Goal: Information Seeking & Learning: Compare options

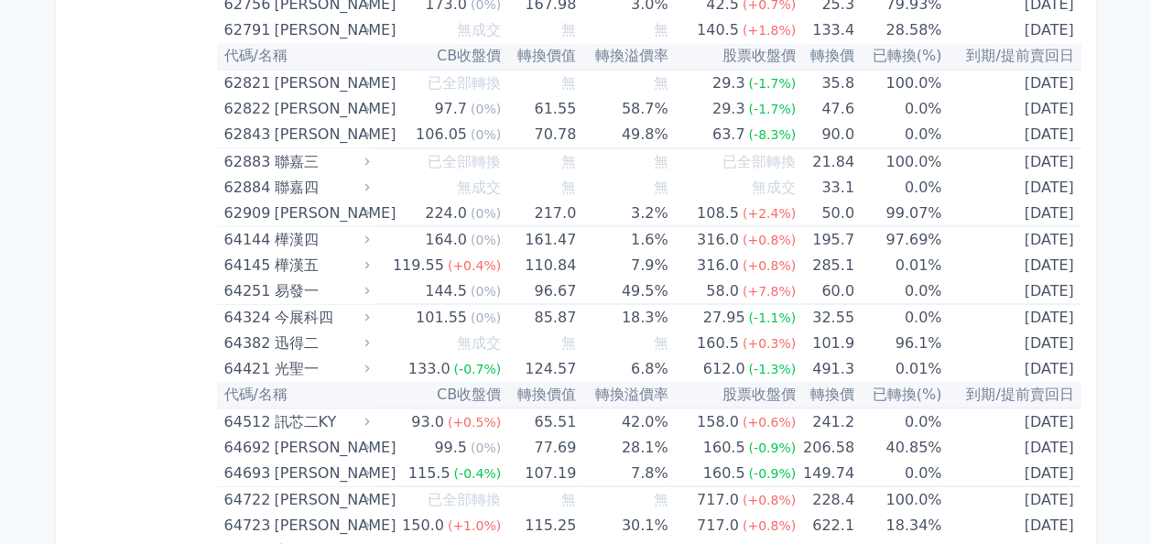
scroll to position [8536, 0]
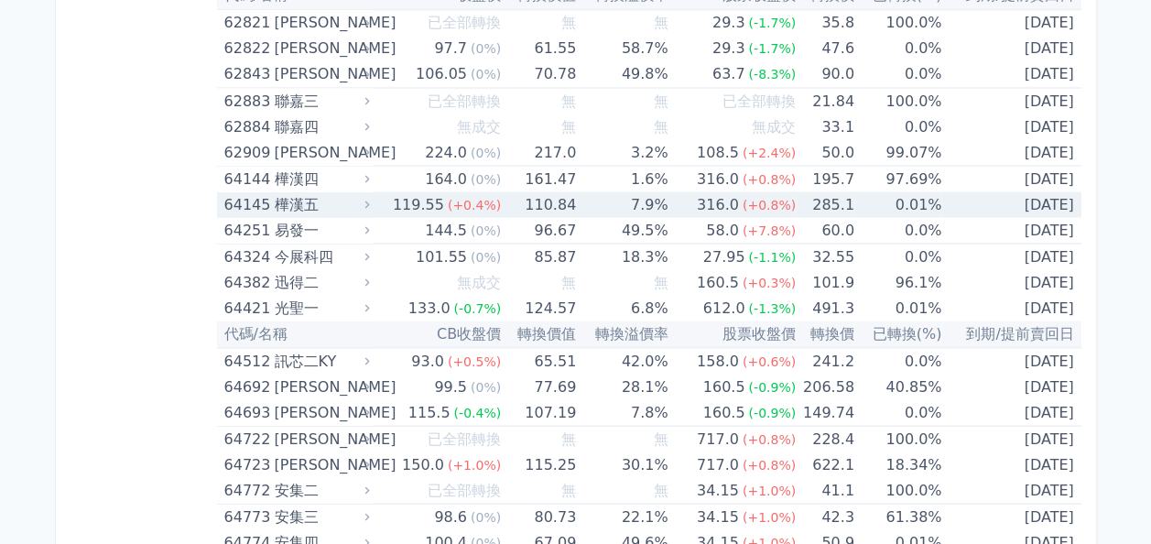
click at [401, 192] on div "119.55" at bounding box center [418, 204] width 59 height 26
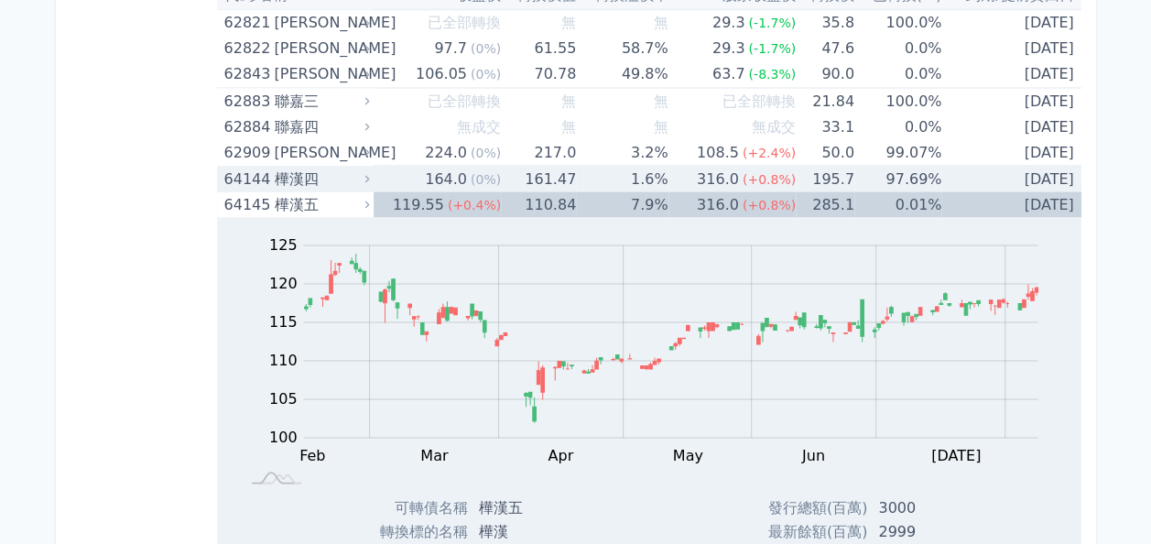
click at [315, 166] on div "樺漢四" at bounding box center [320, 179] width 92 height 26
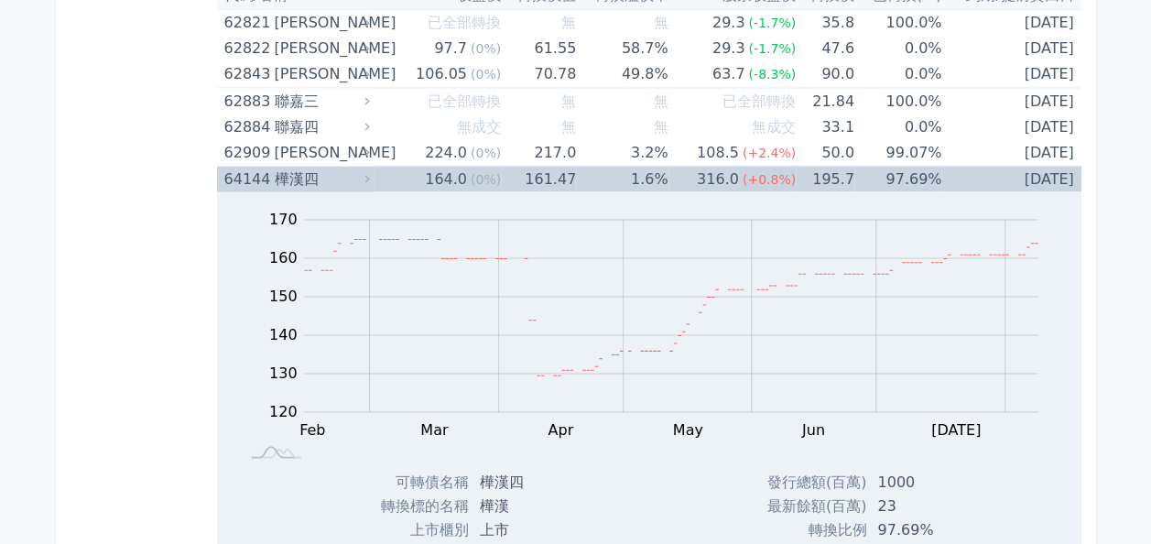
click at [333, 166] on div "樺漢四" at bounding box center [320, 179] width 92 height 26
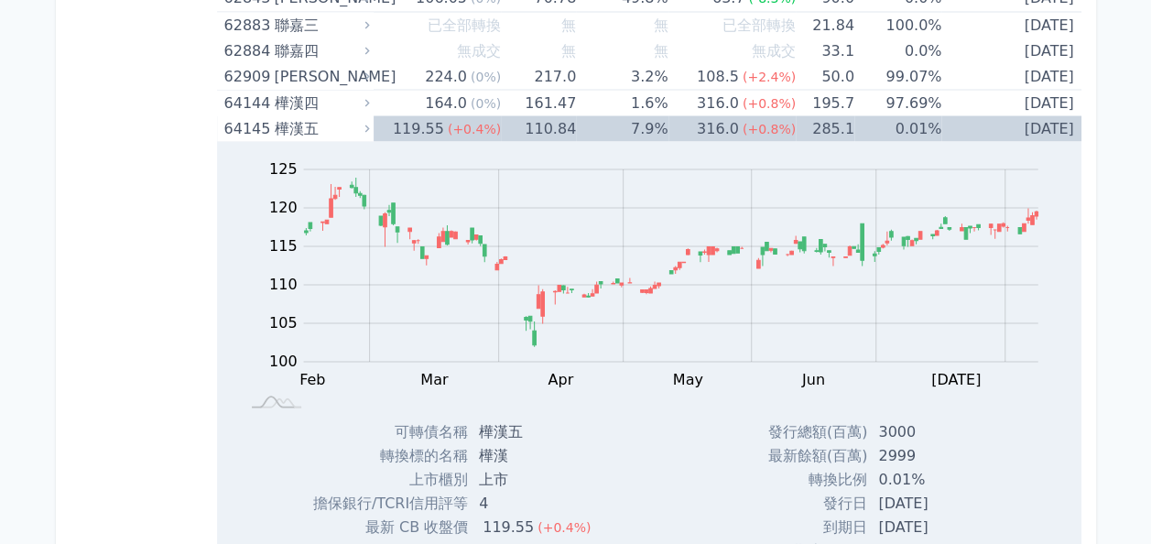
scroll to position [8628, 0]
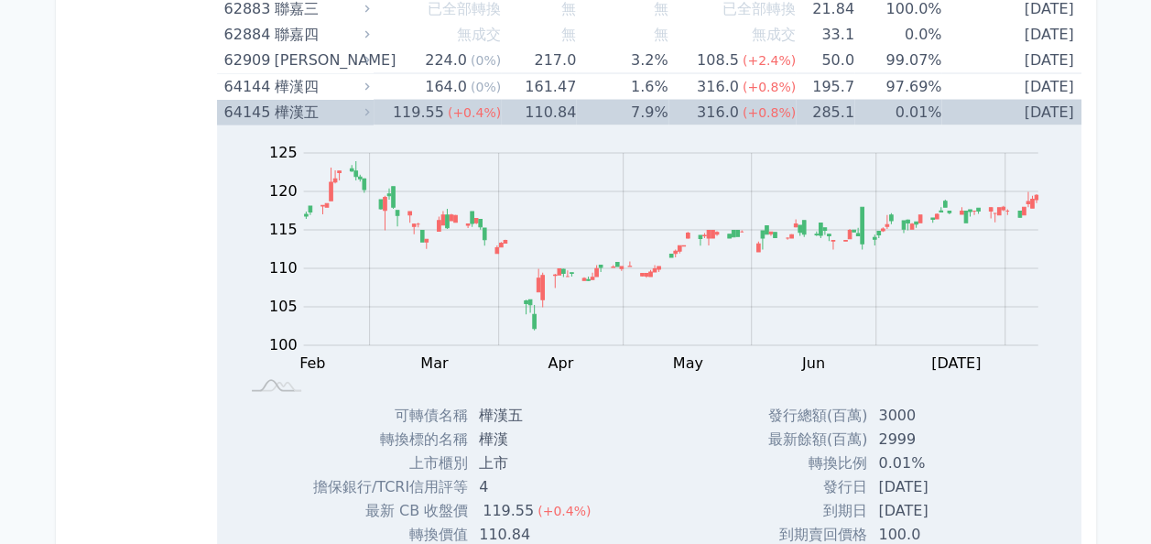
click at [249, 100] on div "64145" at bounding box center [247, 113] width 46 height 26
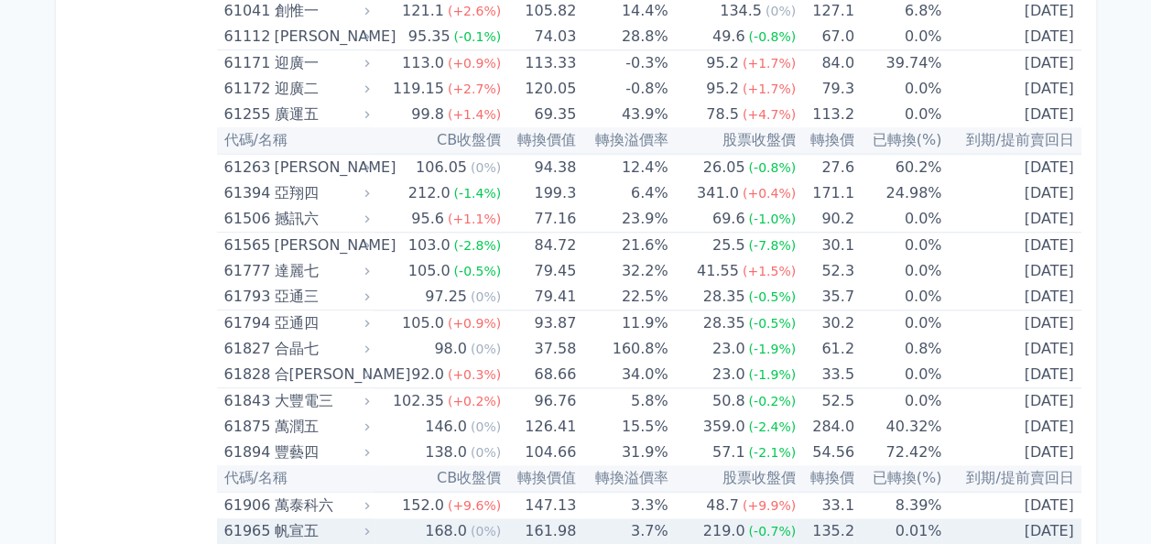
scroll to position [7712, 0]
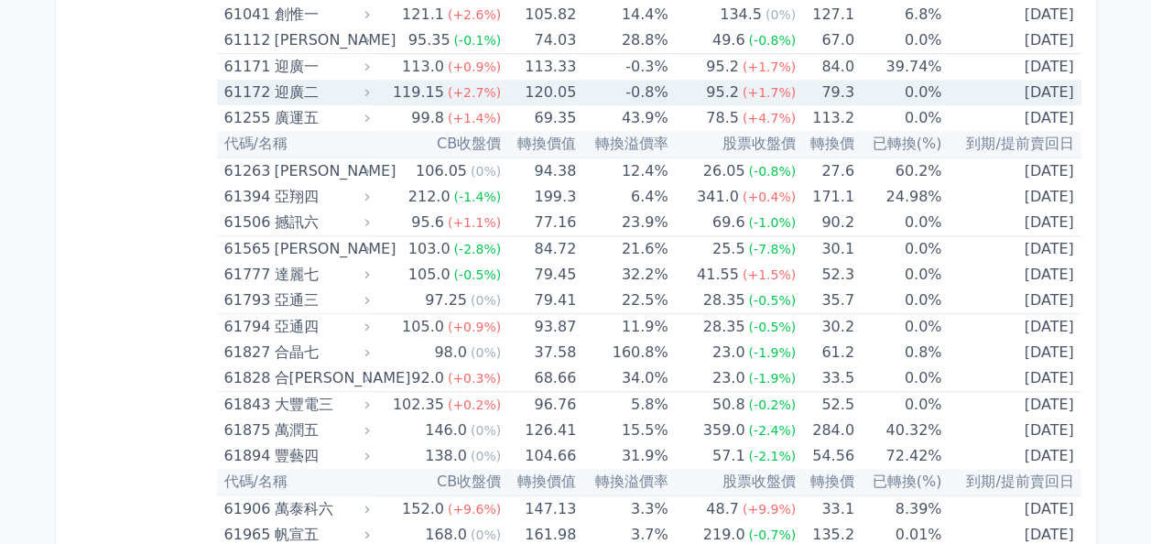
click at [331, 83] on div "迎廣二" at bounding box center [320, 93] width 92 height 26
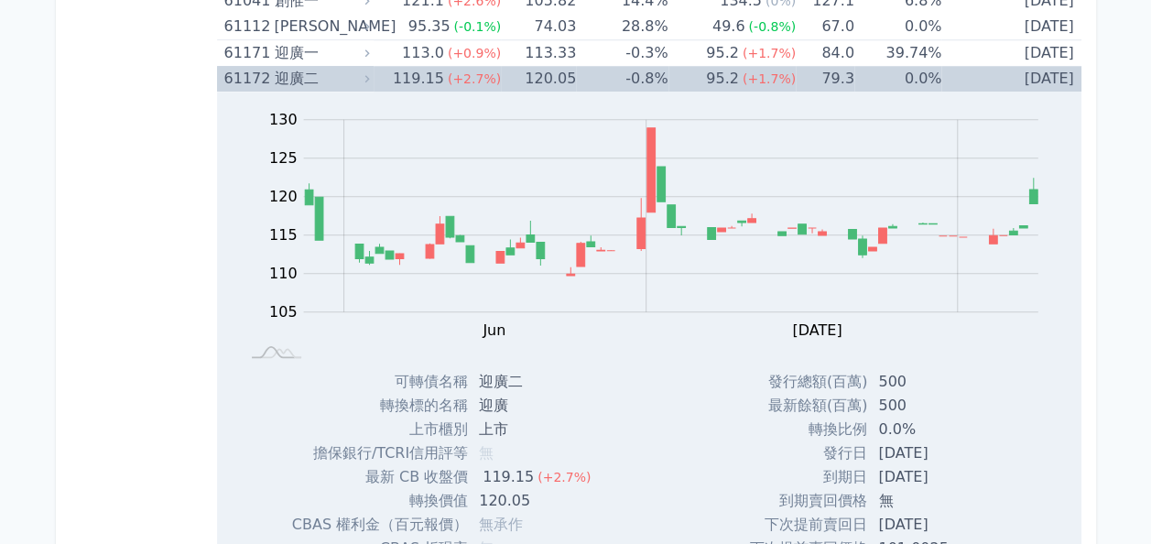
scroll to position [7621, 0]
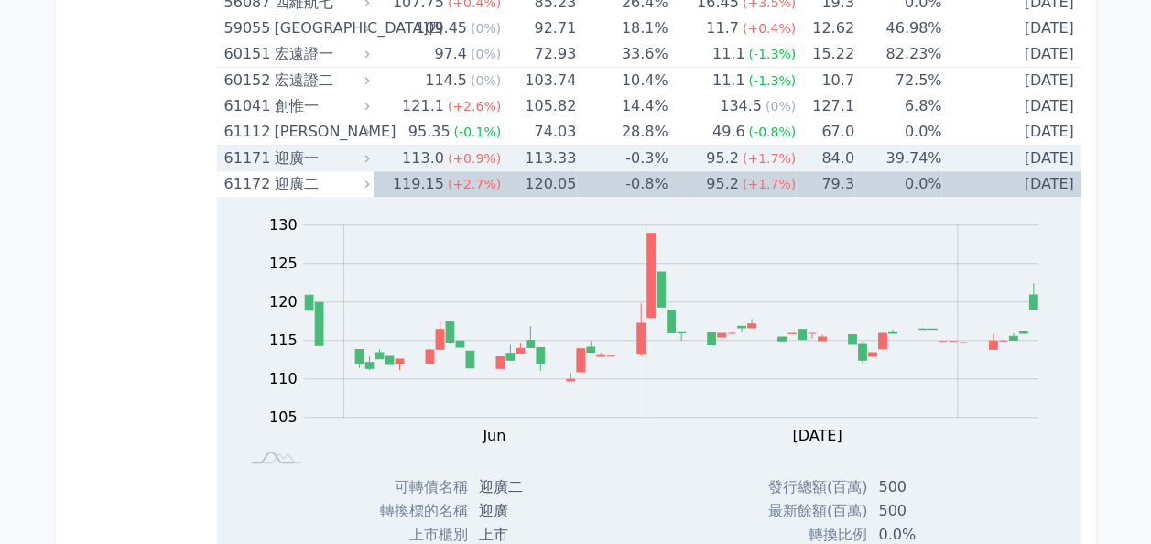
click at [310, 146] on div "迎廣一" at bounding box center [320, 159] width 92 height 26
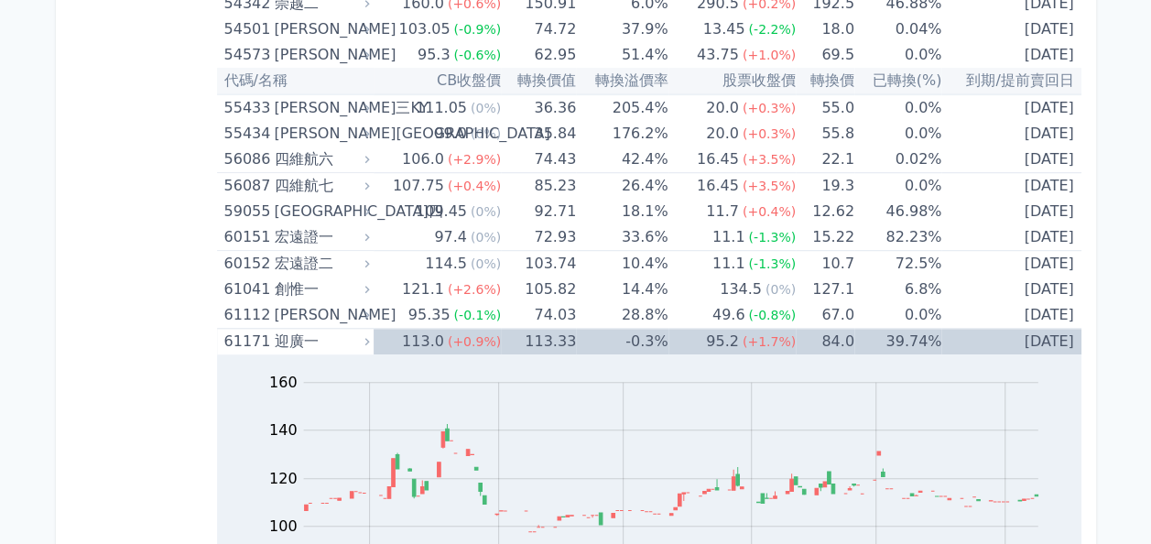
scroll to position [7529, 0]
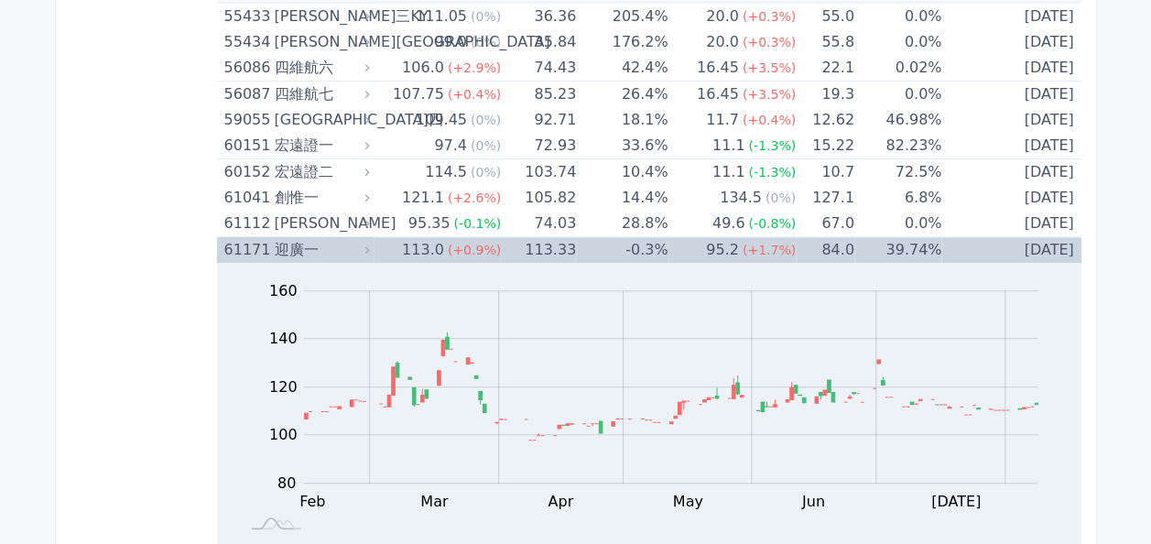
click at [276, 242] on div "迎廣一" at bounding box center [320, 250] width 92 height 26
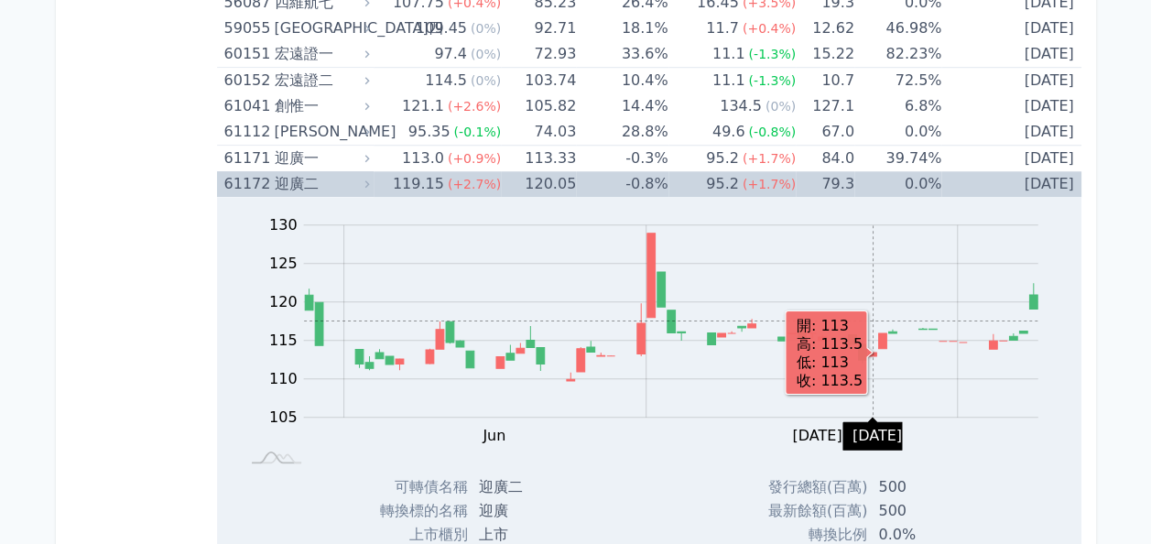
scroll to position [7712, 0]
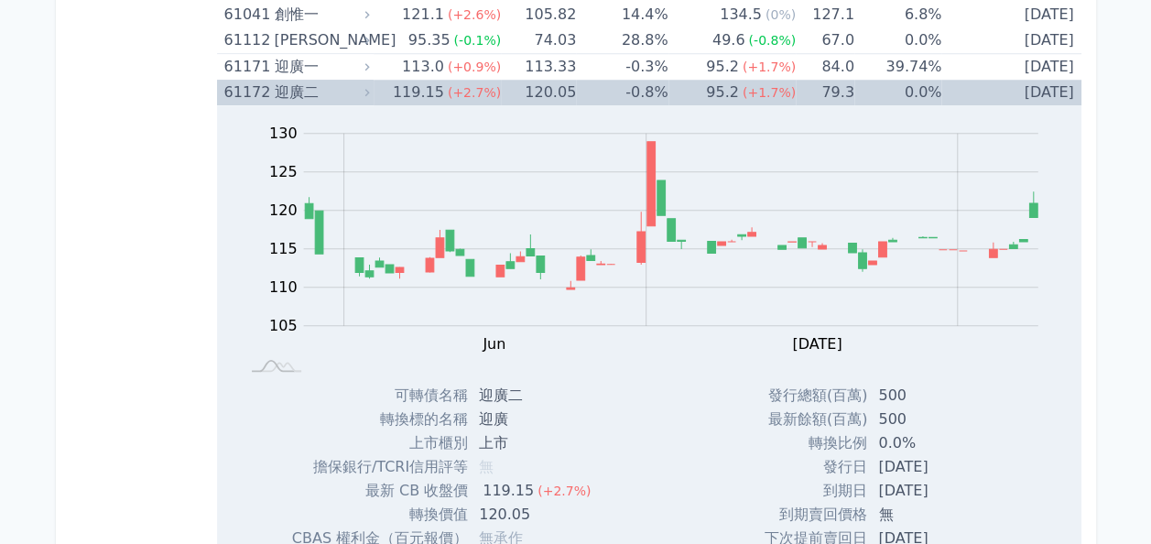
click at [239, 80] on div "61172" at bounding box center [247, 93] width 46 height 26
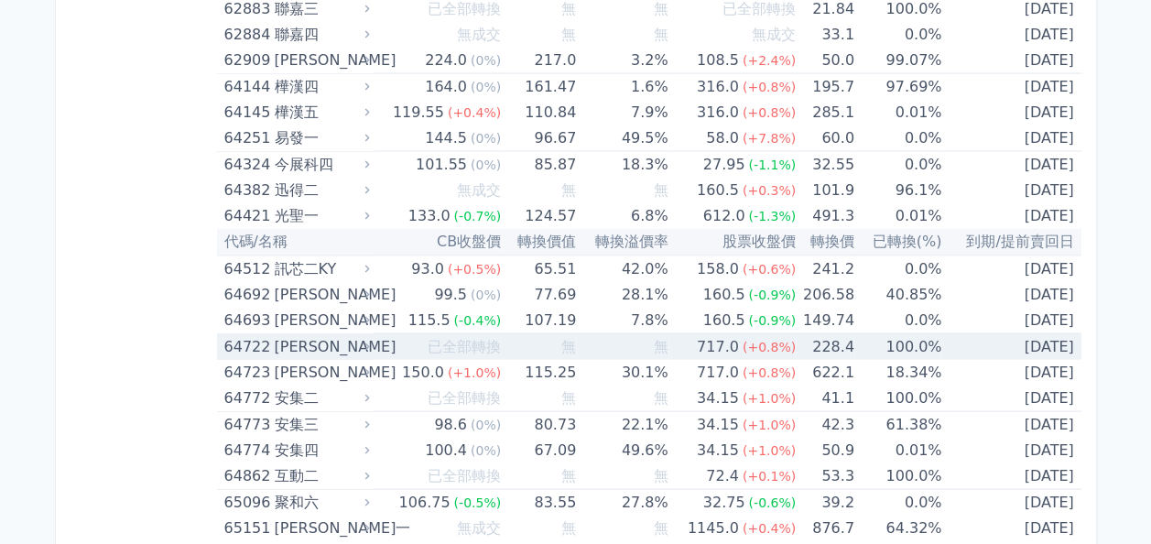
scroll to position [8903, 0]
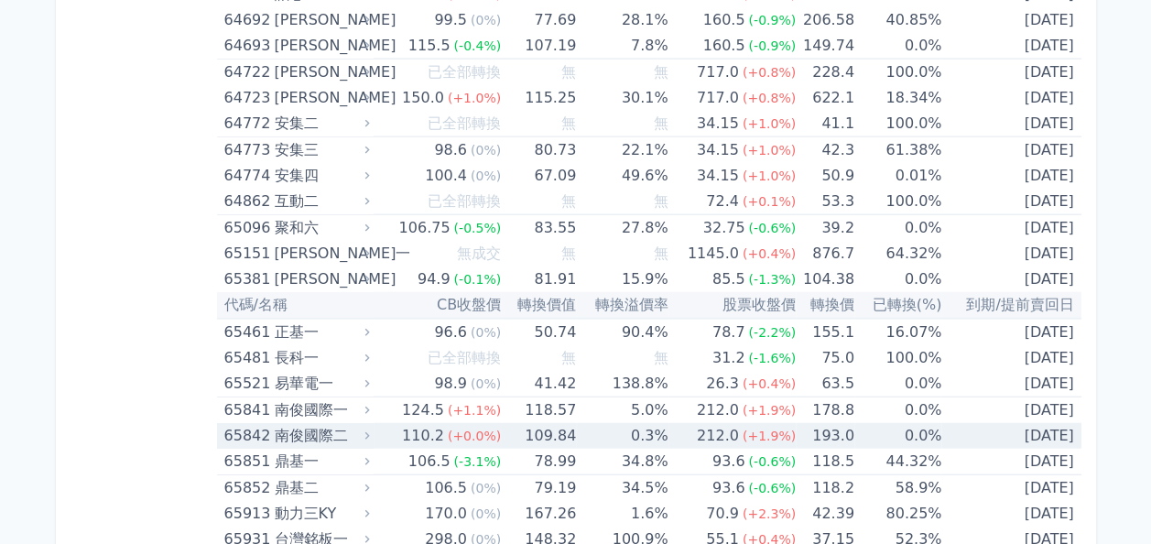
click at [308, 423] on div "南俊國際二" at bounding box center [320, 436] width 92 height 26
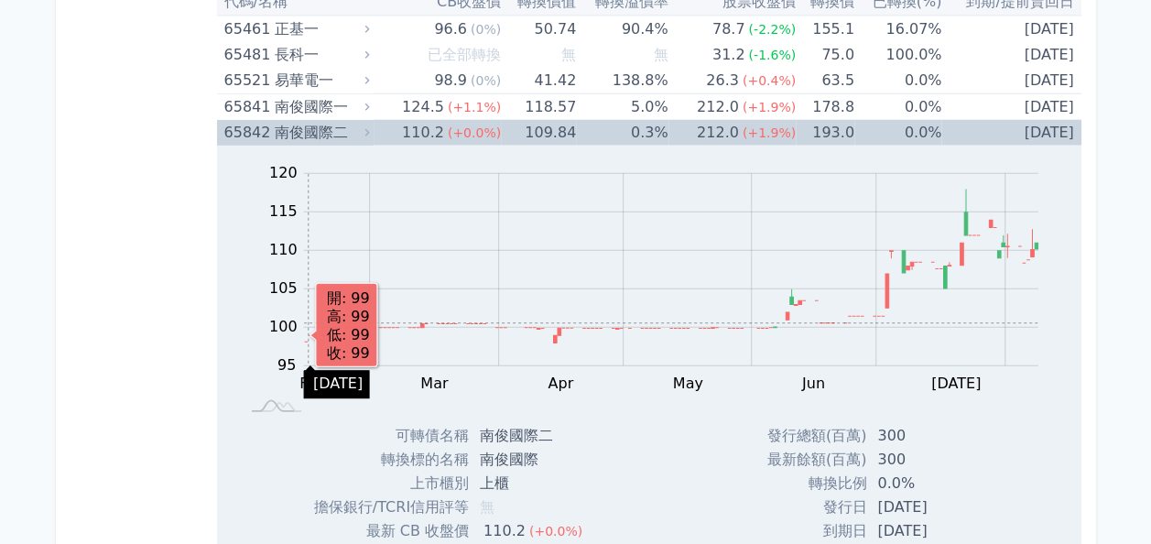
scroll to position [9177, 0]
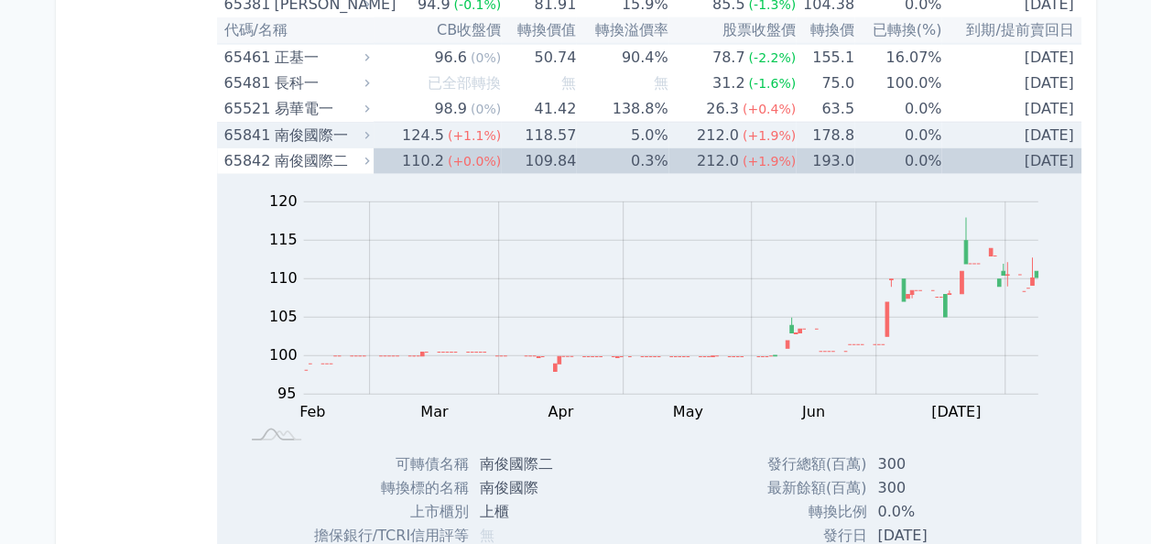
click at [707, 123] on div "212.0" at bounding box center [717, 136] width 49 height 26
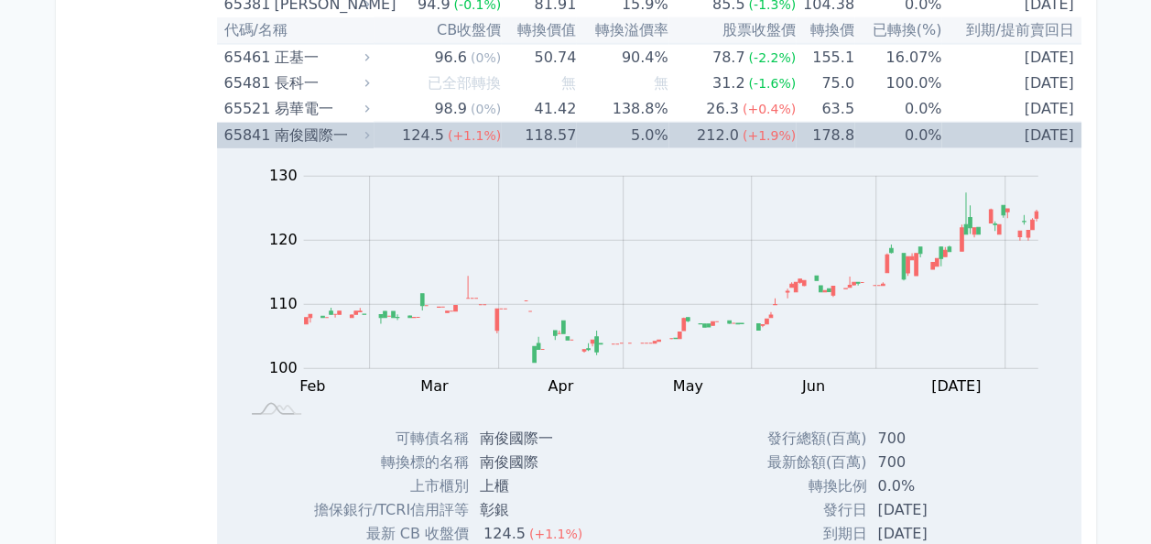
click at [707, 123] on div "212.0" at bounding box center [717, 136] width 49 height 26
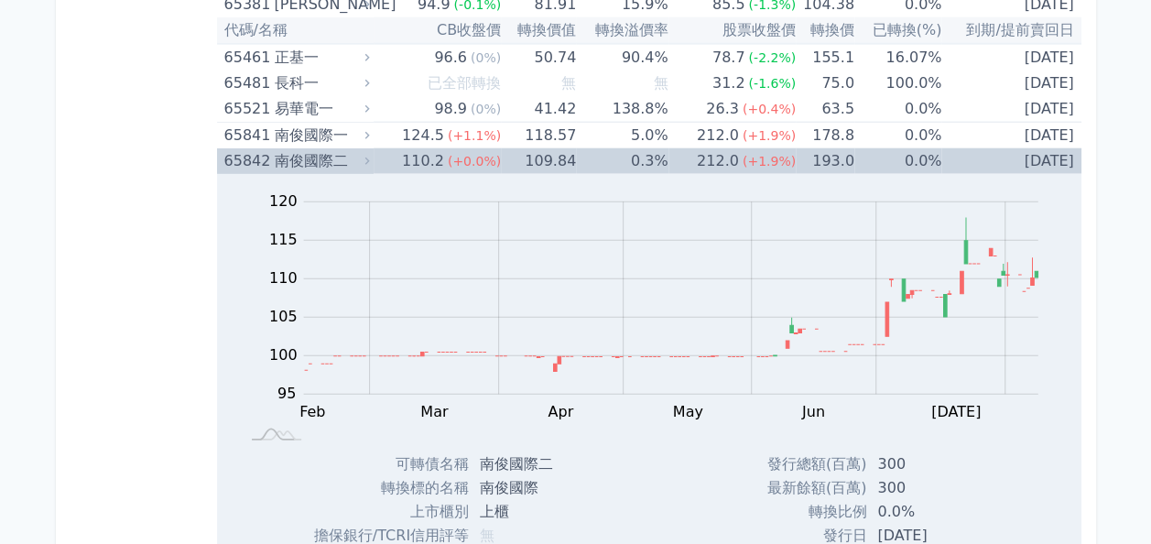
click at [249, 148] on div "65842" at bounding box center [247, 161] width 46 height 26
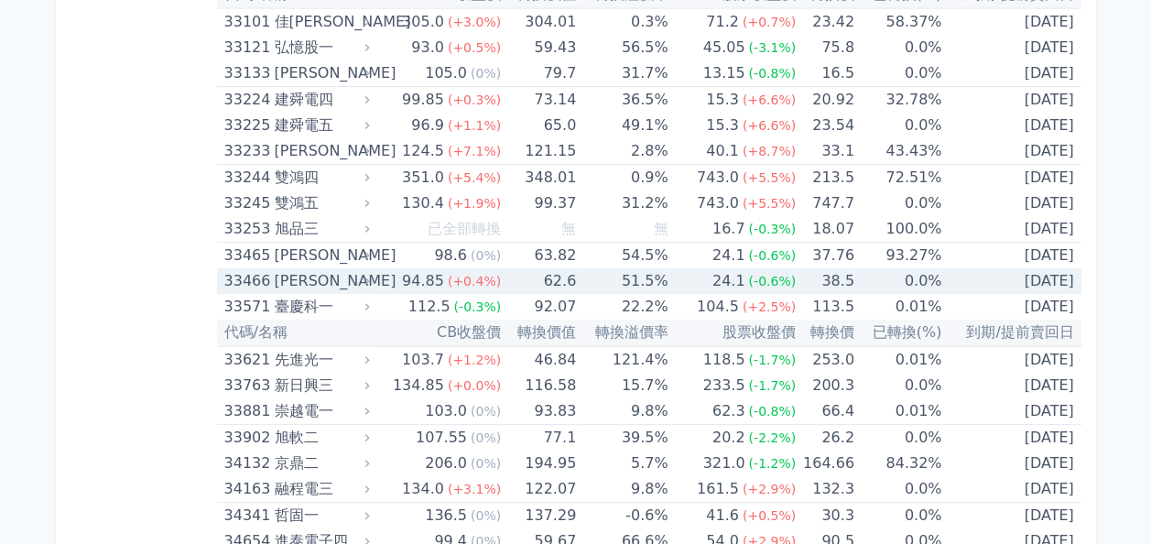
scroll to position [3522, 0]
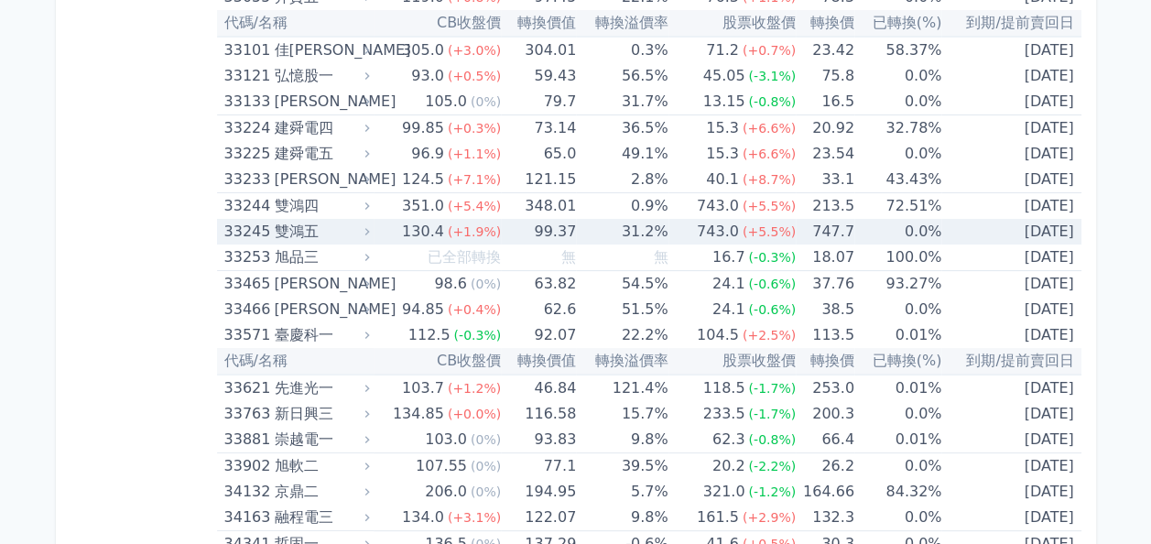
click at [331, 232] on div "雙鴻五" at bounding box center [320, 232] width 92 height 26
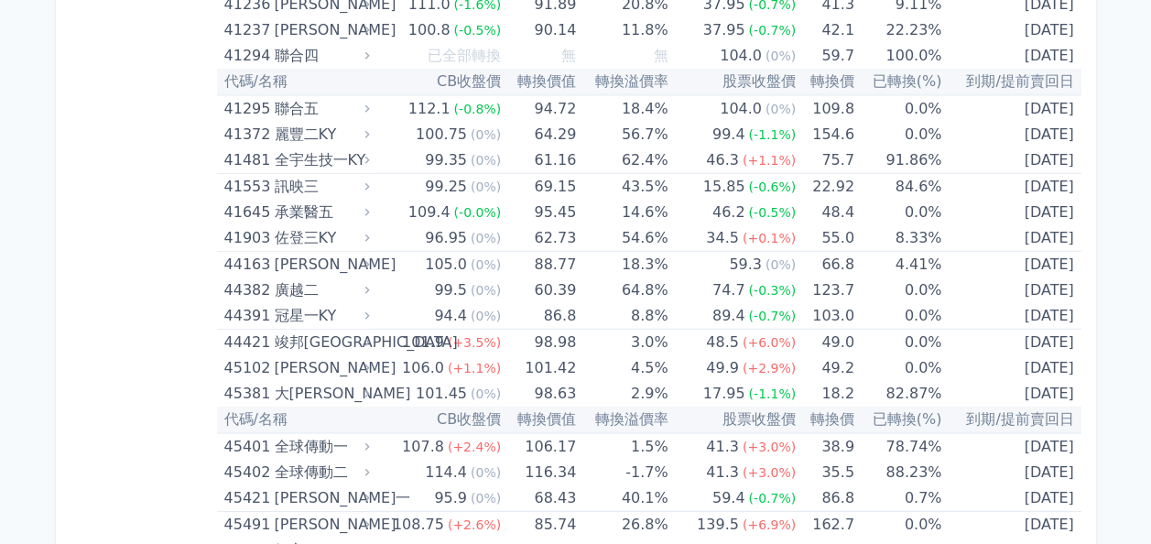
scroll to position [5994, 0]
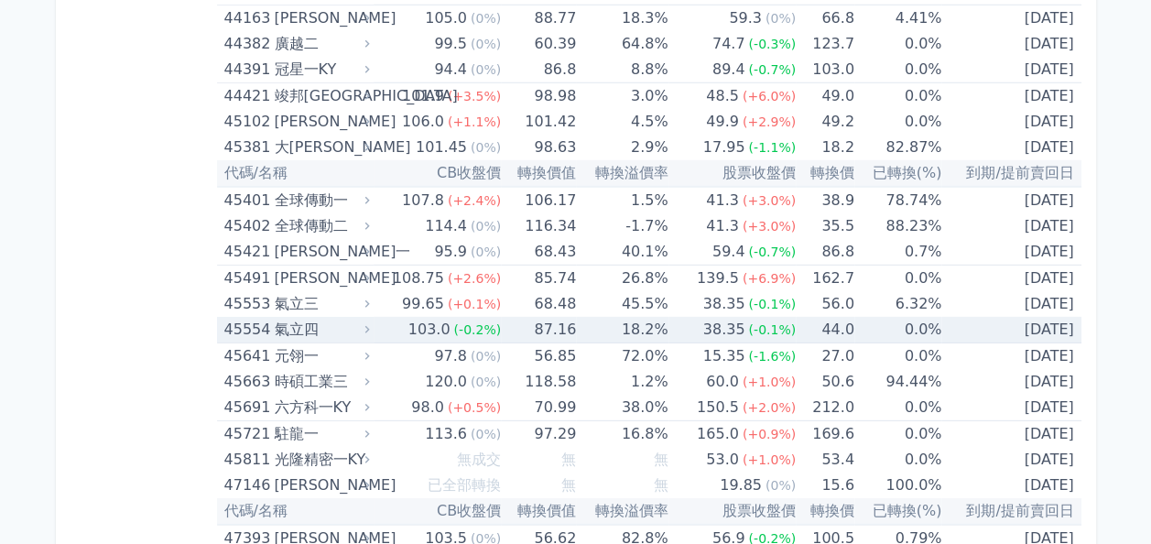
click at [435, 317] on div "103.0" at bounding box center [429, 330] width 49 height 26
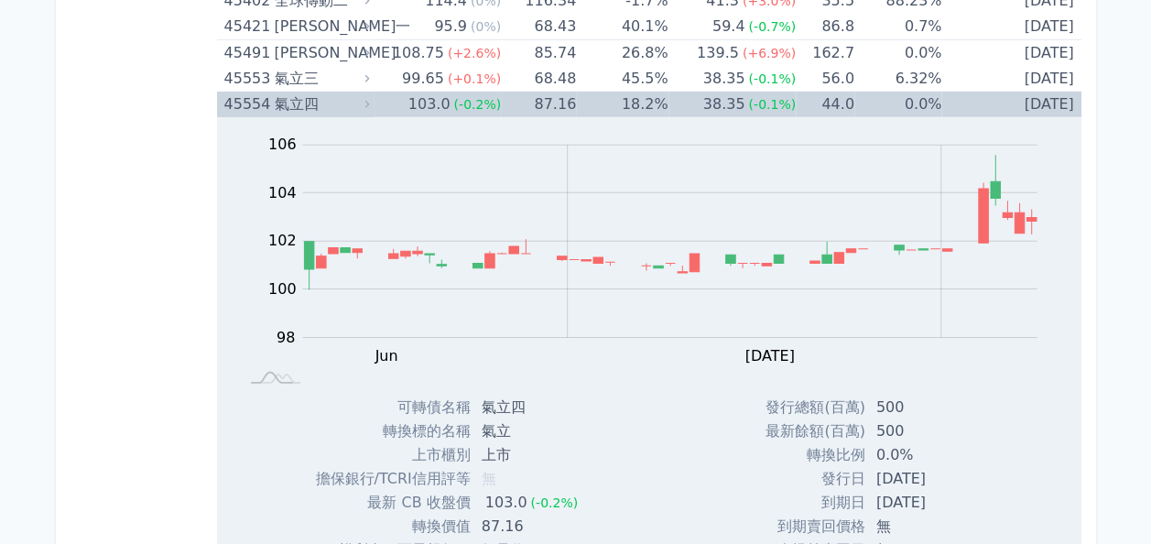
scroll to position [6177, 0]
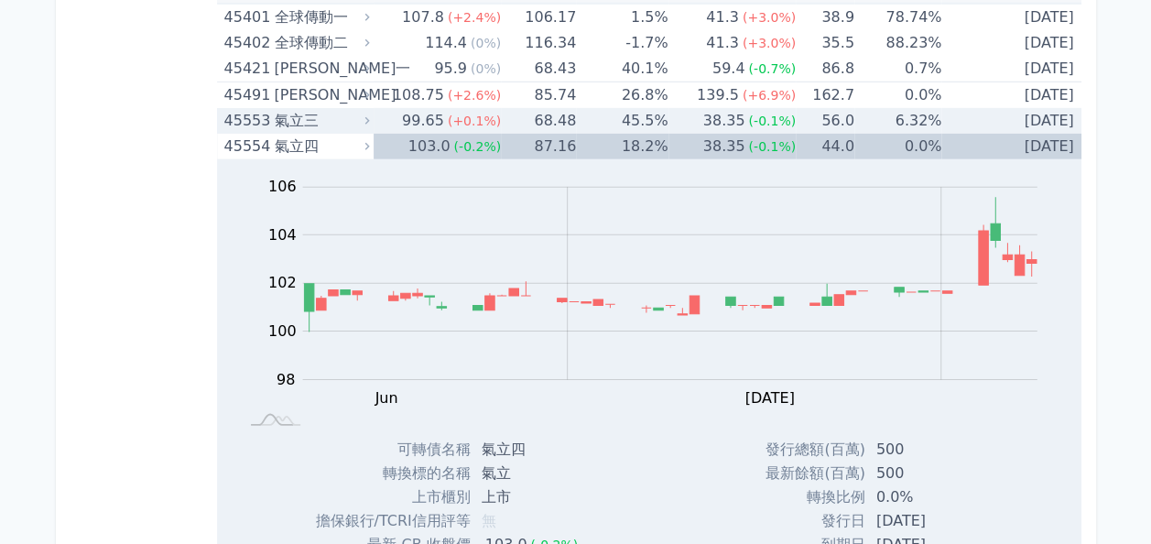
click at [443, 110] on div "99.65" at bounding box center [422, 121] width 49 height 26
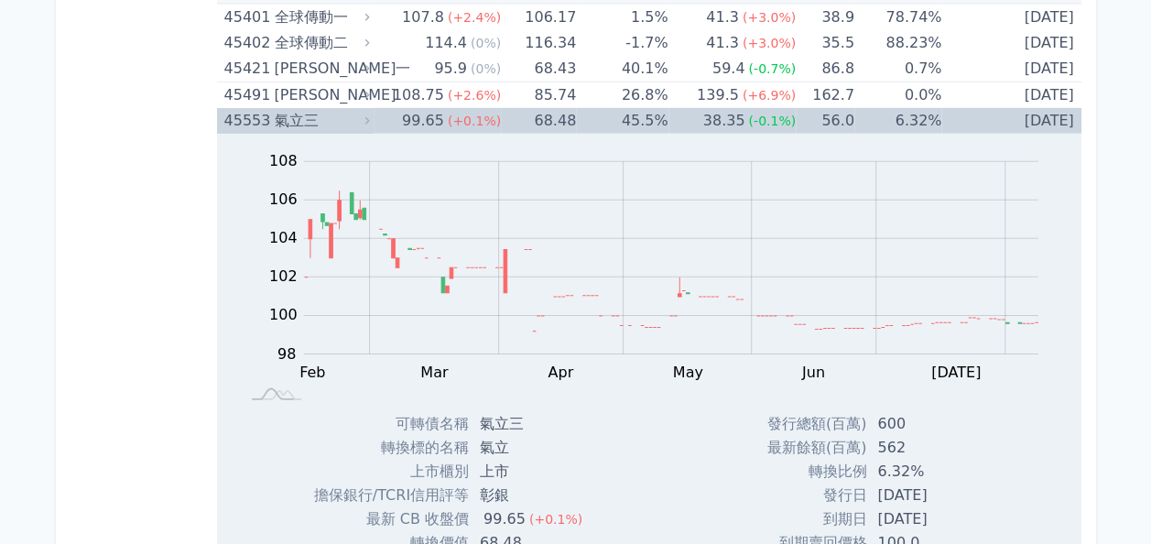
click at [443, 108] on div "99.65" at bounding box center [422, 121] width 49 height 26
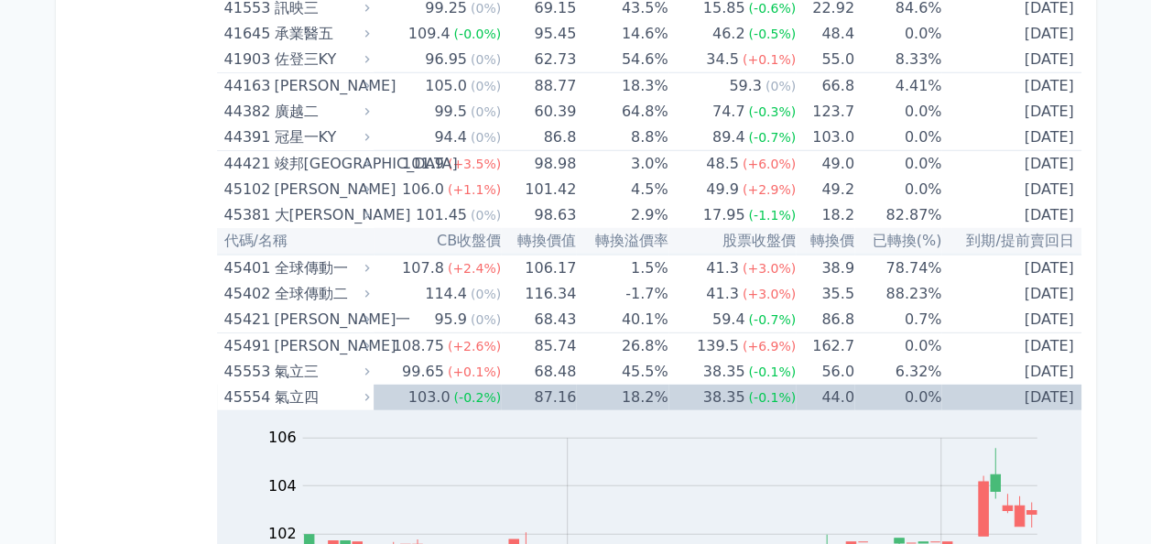
scroll to position [5902, 0]
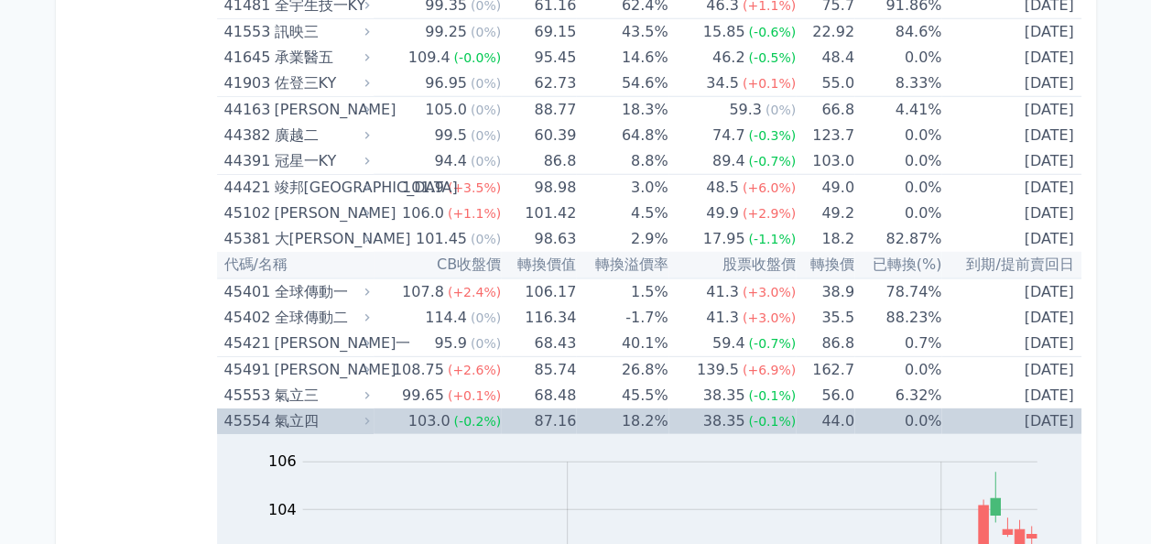
click at [272, 408] on div "45554 氣立四" at bounding box center [292, 421] width 137 height 26
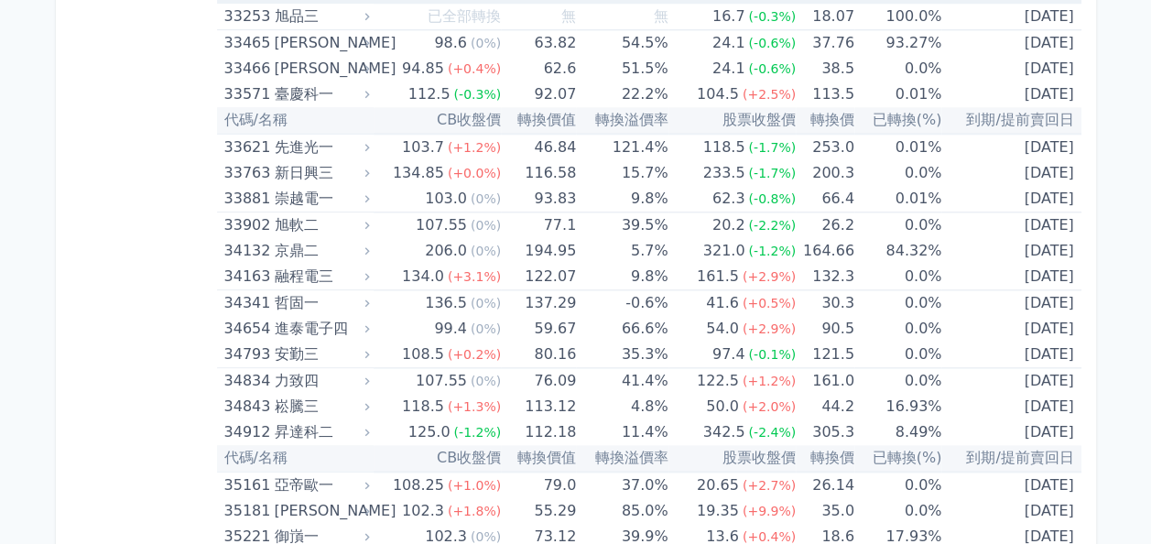
scroll to position [4346, 0]
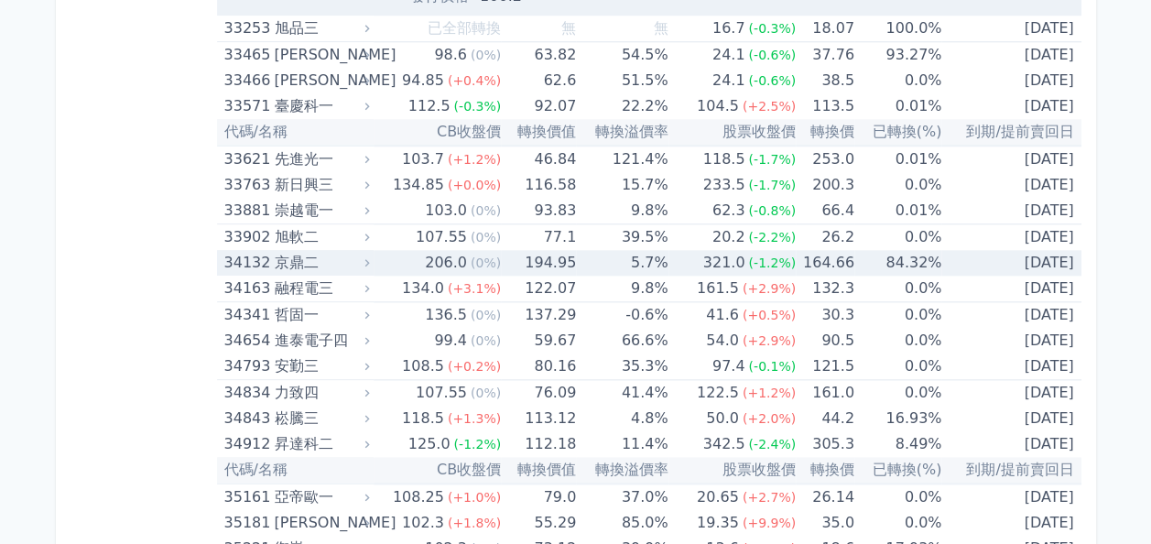
click at [284, 257] on div "京鼎二" at bounding box center [320, 263] width 92 height 26
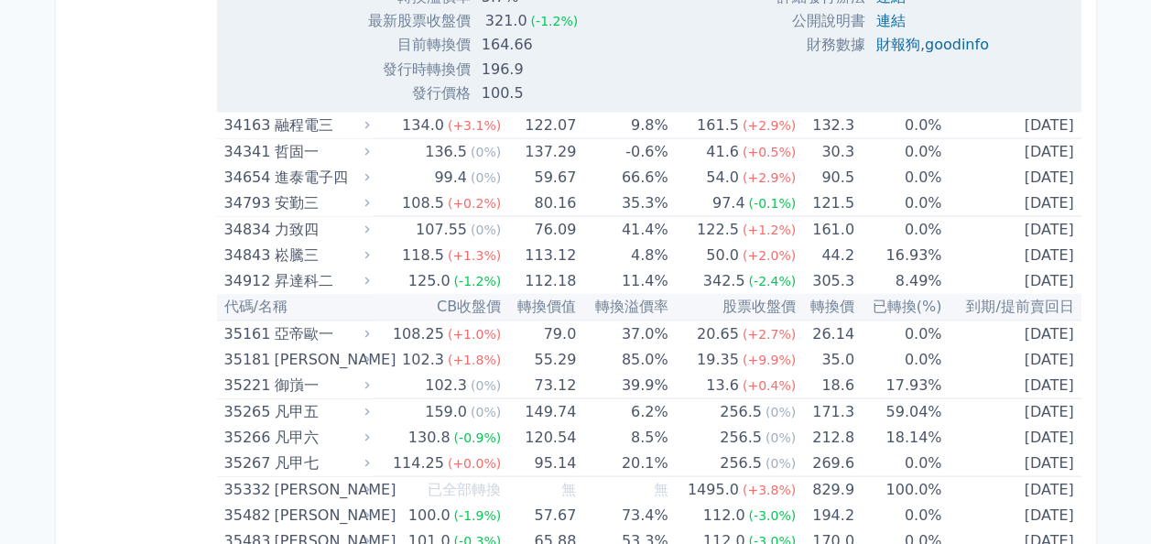
scroll to position [5104, 0]
